Goal: Transaction & Acquisition: Purchase product/service

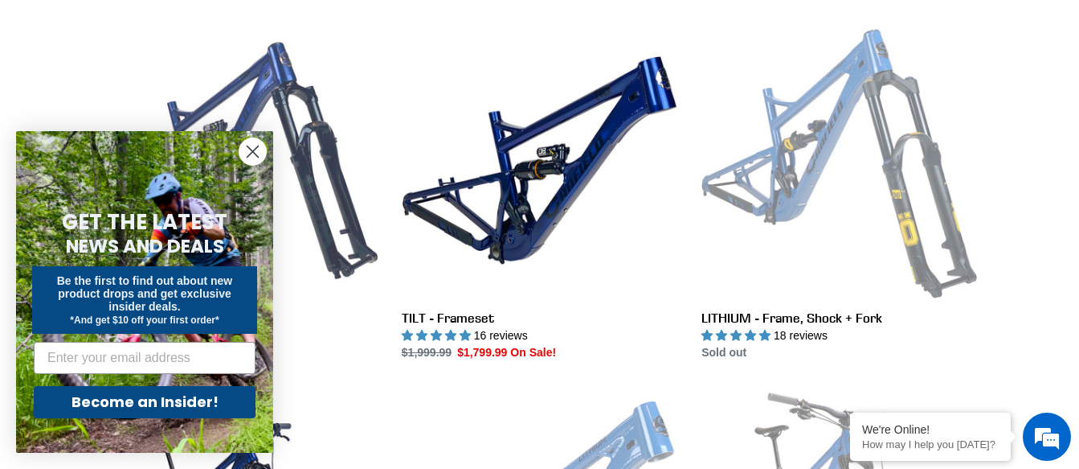
scroll to position [1607, 0]
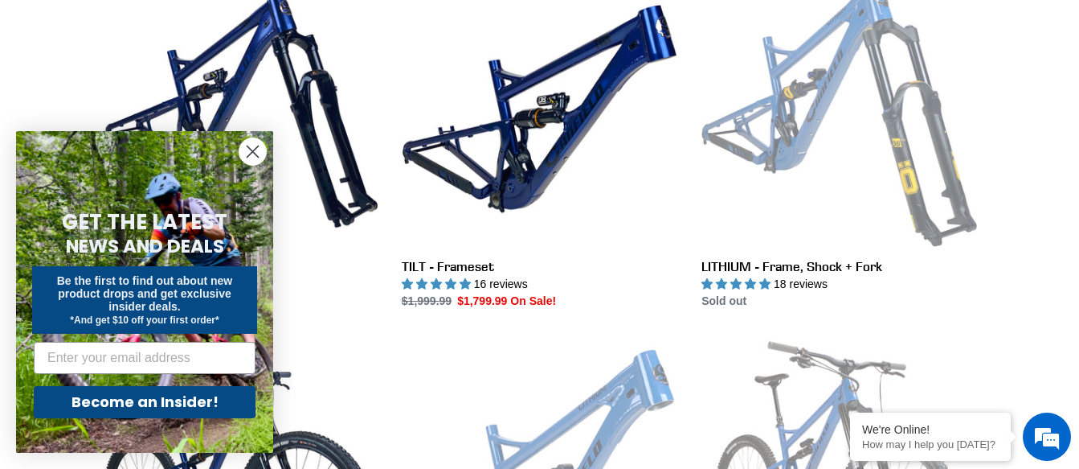
click at [252, 149] on icon "Close dialog" at bounding box center [253, 151] width 28 height 28
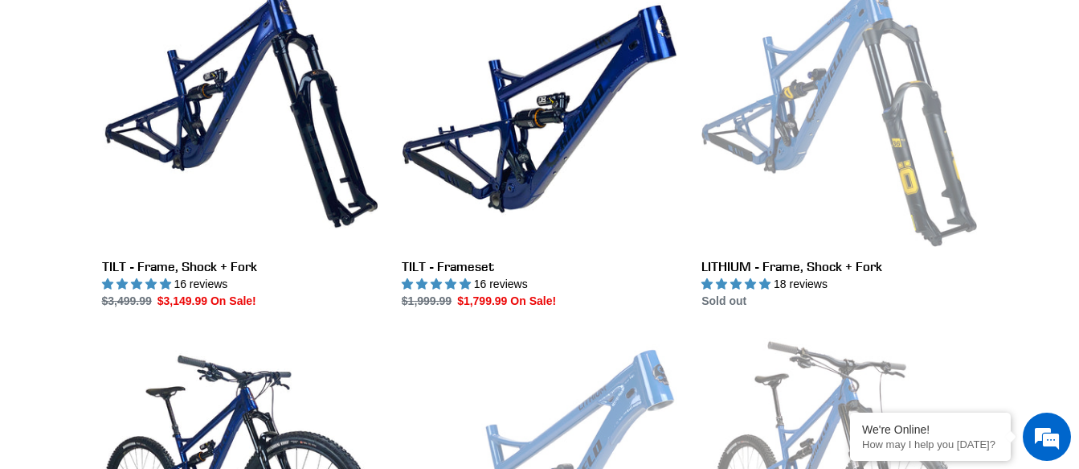
scroll to position [0, 0]
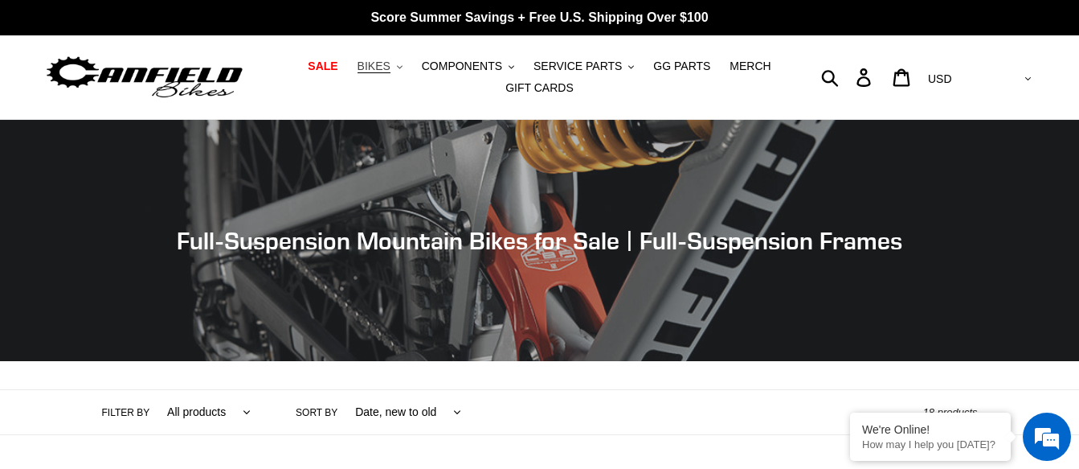
click at [409, 63] on button "BIKES .cls-1{fill:#231f20}" at bounding box center [380, 66] width 61 height 22
click at [338, 68] on span "SALE" at bounding box center [323, 66] width 30 height 14
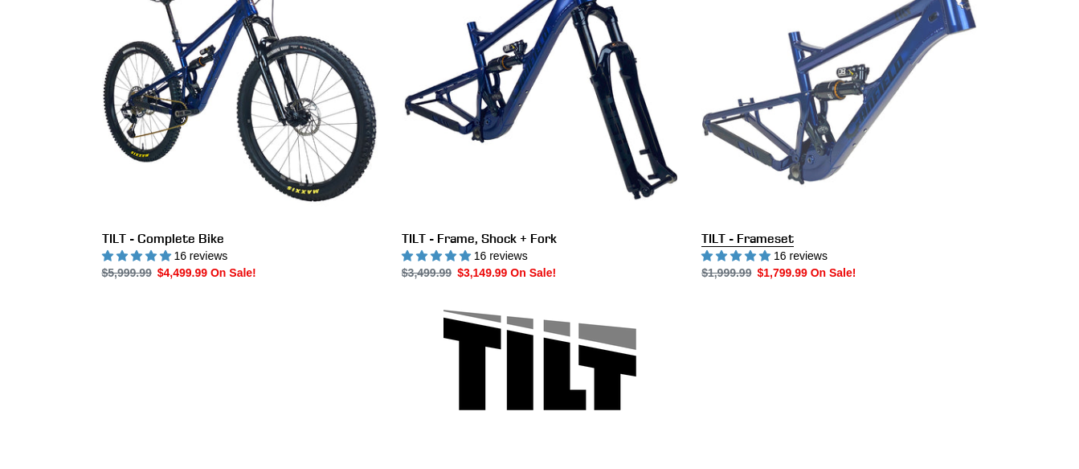
scroll to position [536, 0]
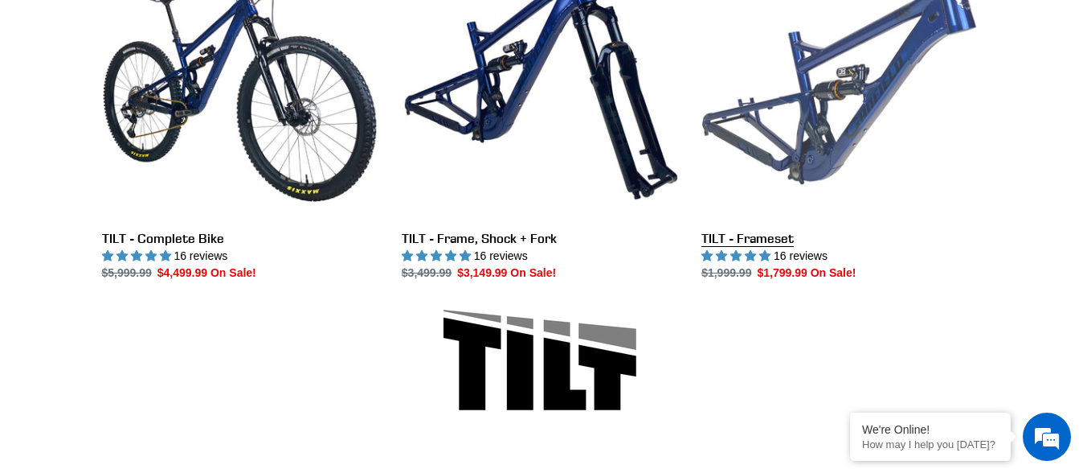
click at [739, 234] on link "TILT - Frameset" at bounding box center [840, 112] width 276 height 338
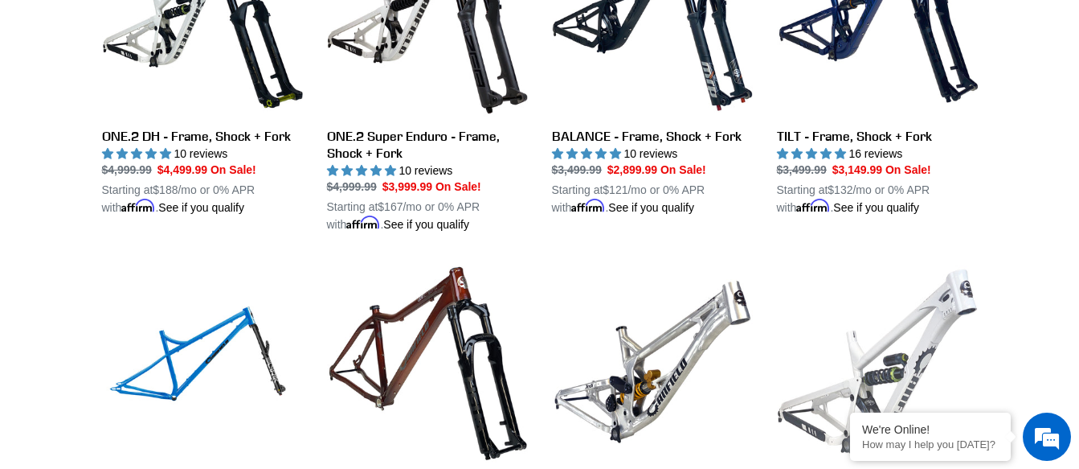
scroll to position [1929, 0]
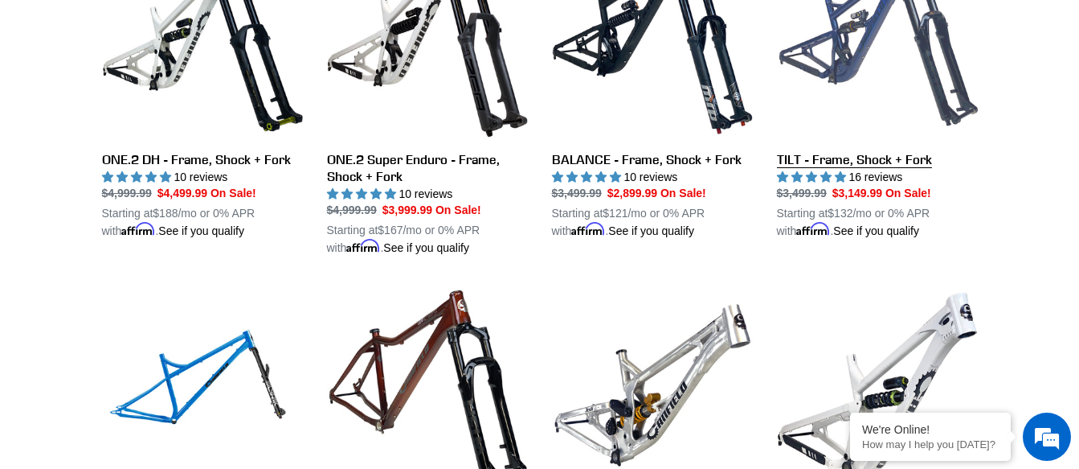
click at [881, 155] on link "TILT - Frame, Shock + Fork" at bounding box center [877, 89] width 201 height 301
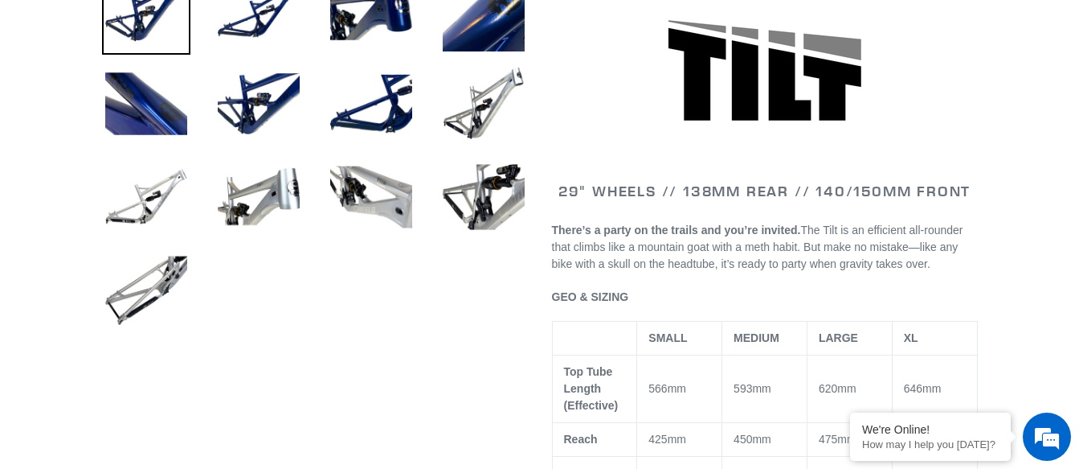
scroll to position [858, 0]
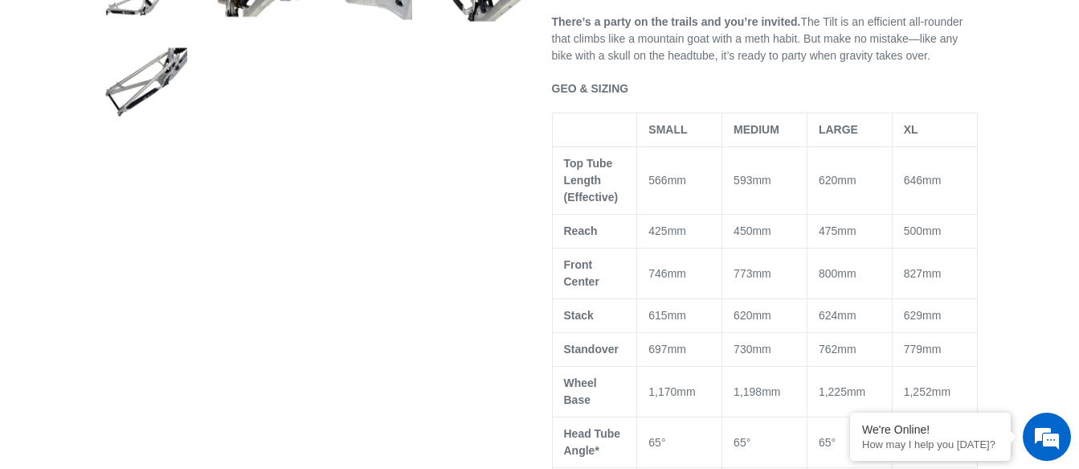
select select "highest-rating"
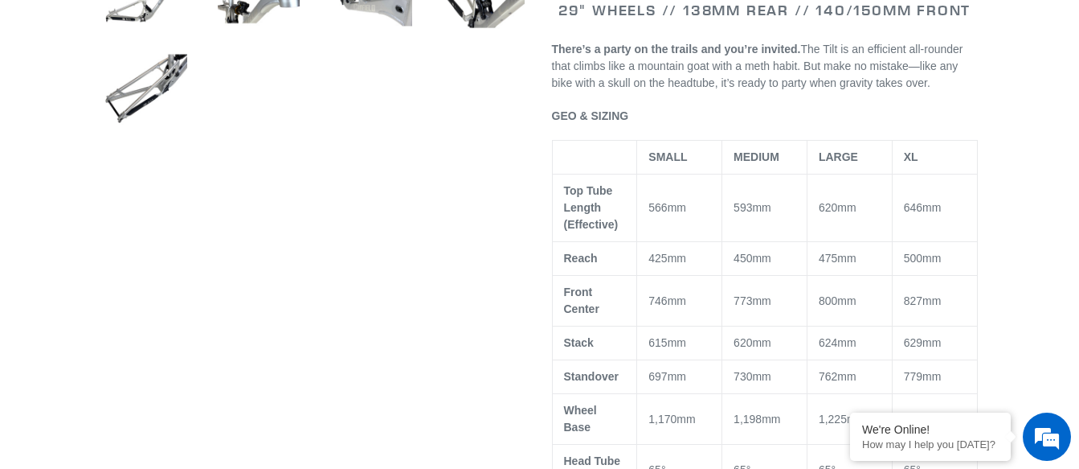
scroll to position [964, 0]
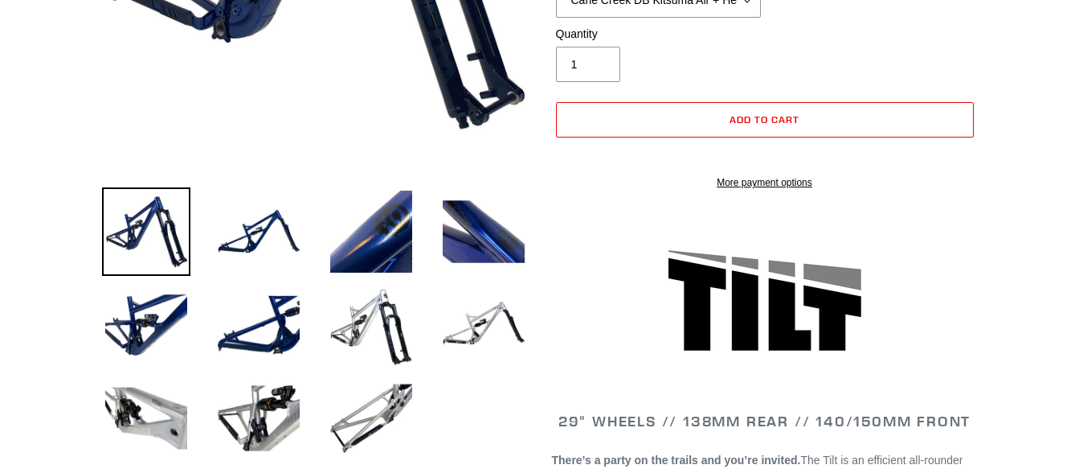
scroll to position [428, 0]
